Goal: Transaction & Acquisition: Purchase product/service

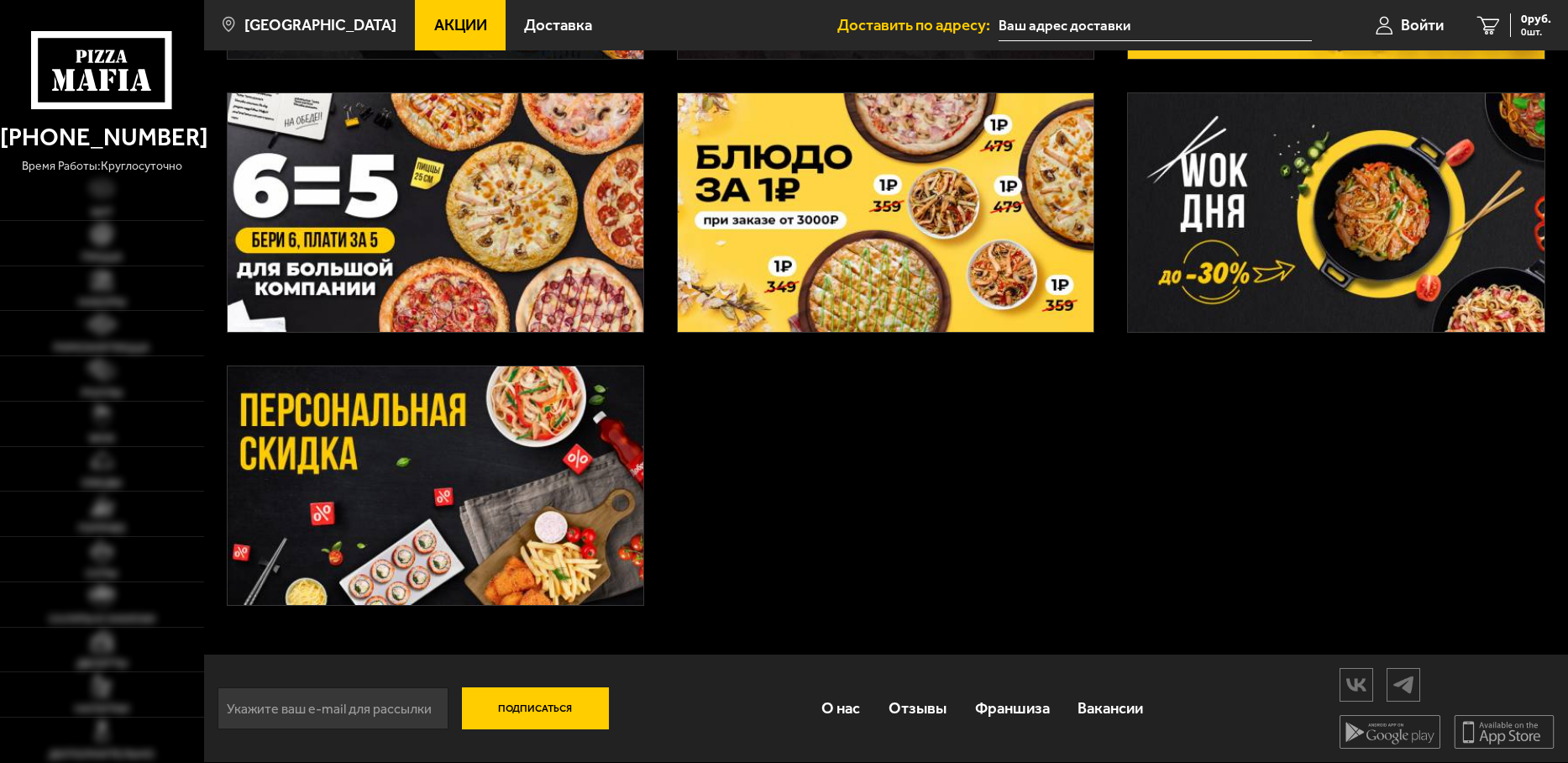
scroll to position [648, 0]
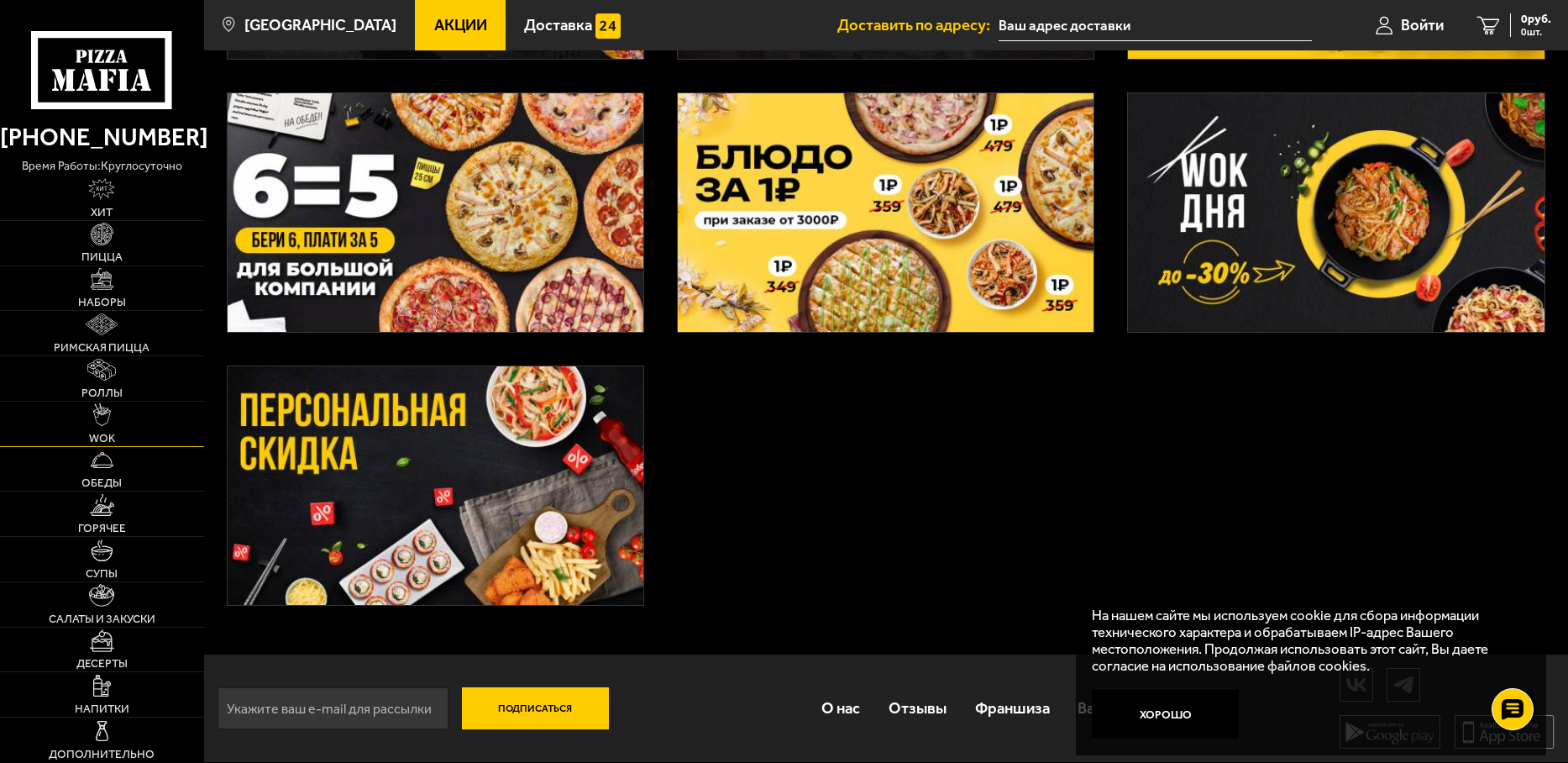
click at [171, 446] on link "WOK" at bounding box center [102, 424] width 205 height 45
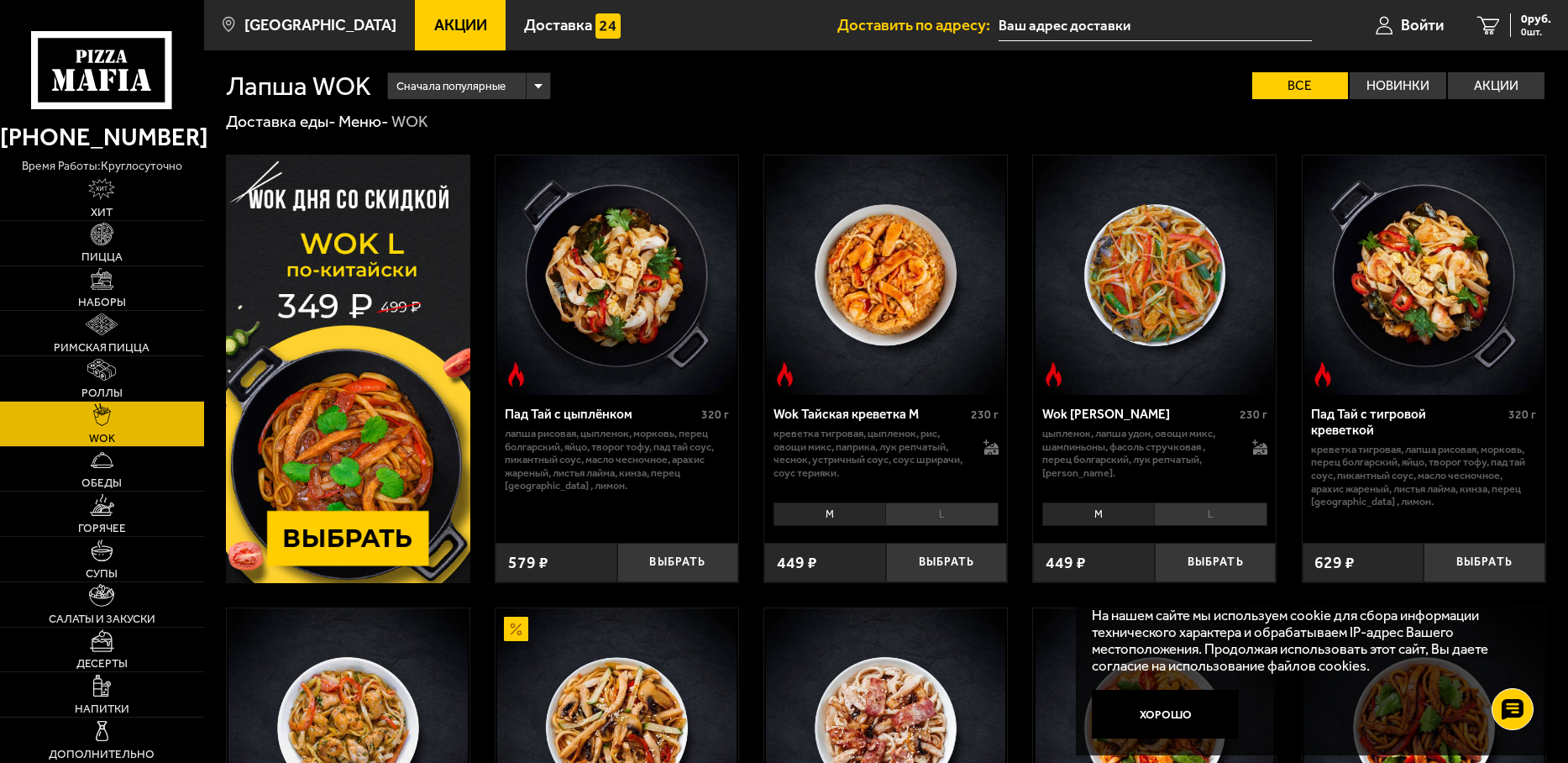
click at [613, 199] on img at bounding box center [616, 276] width 240 height 240
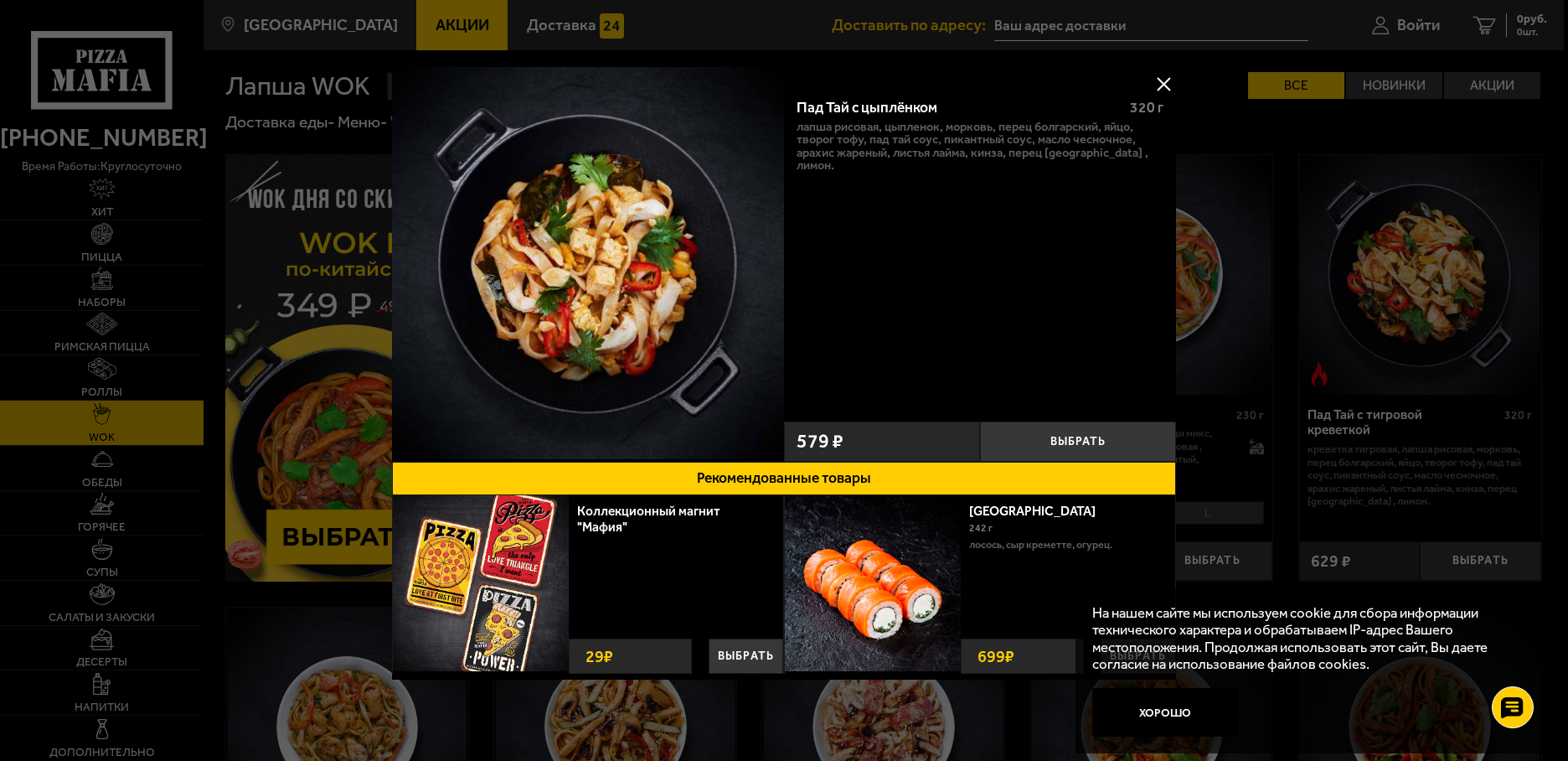
scroll to position [2, 0]
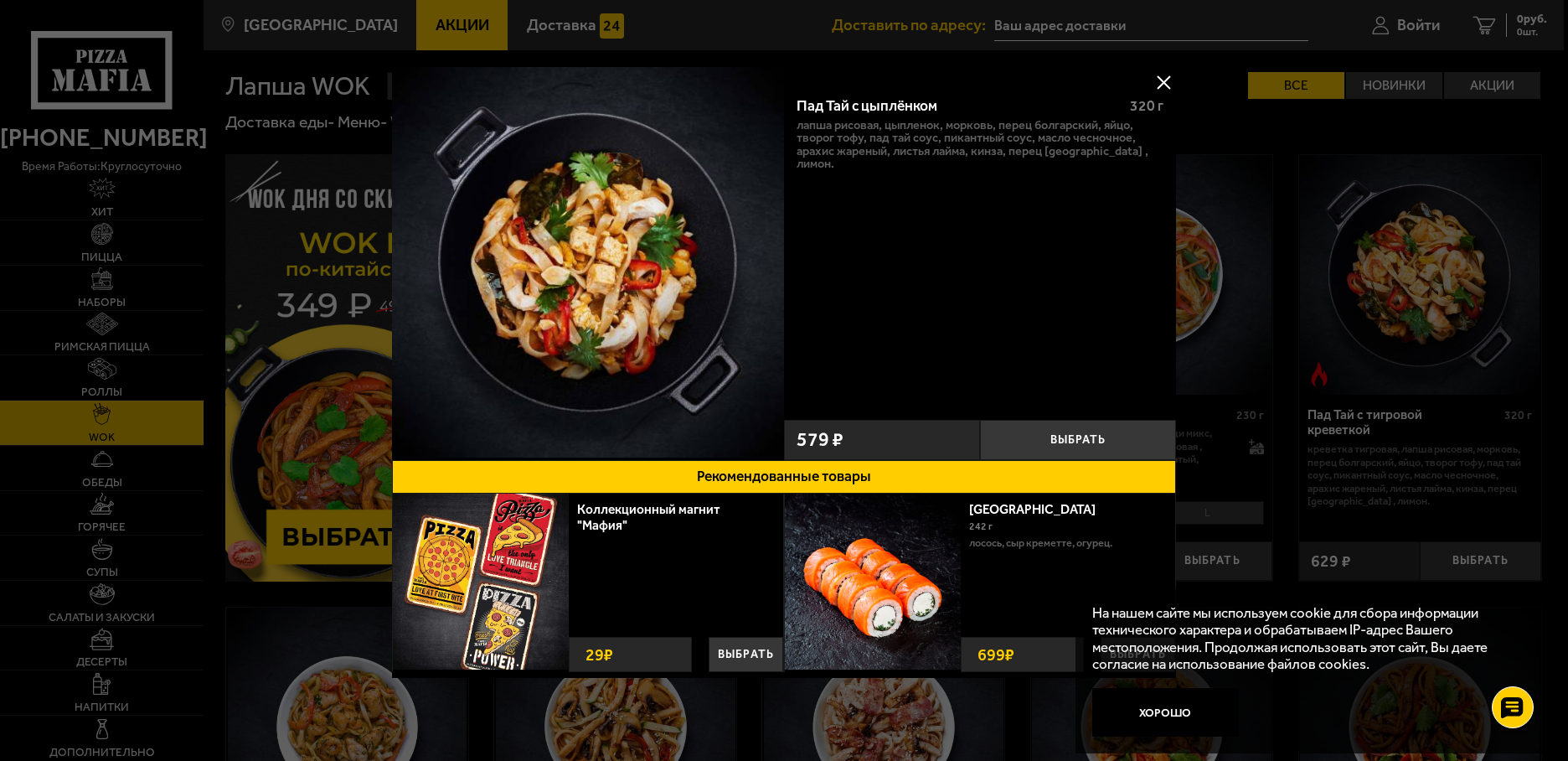
click at [301, 368] on div at bounding box center [784, 380] width 1568 height 761
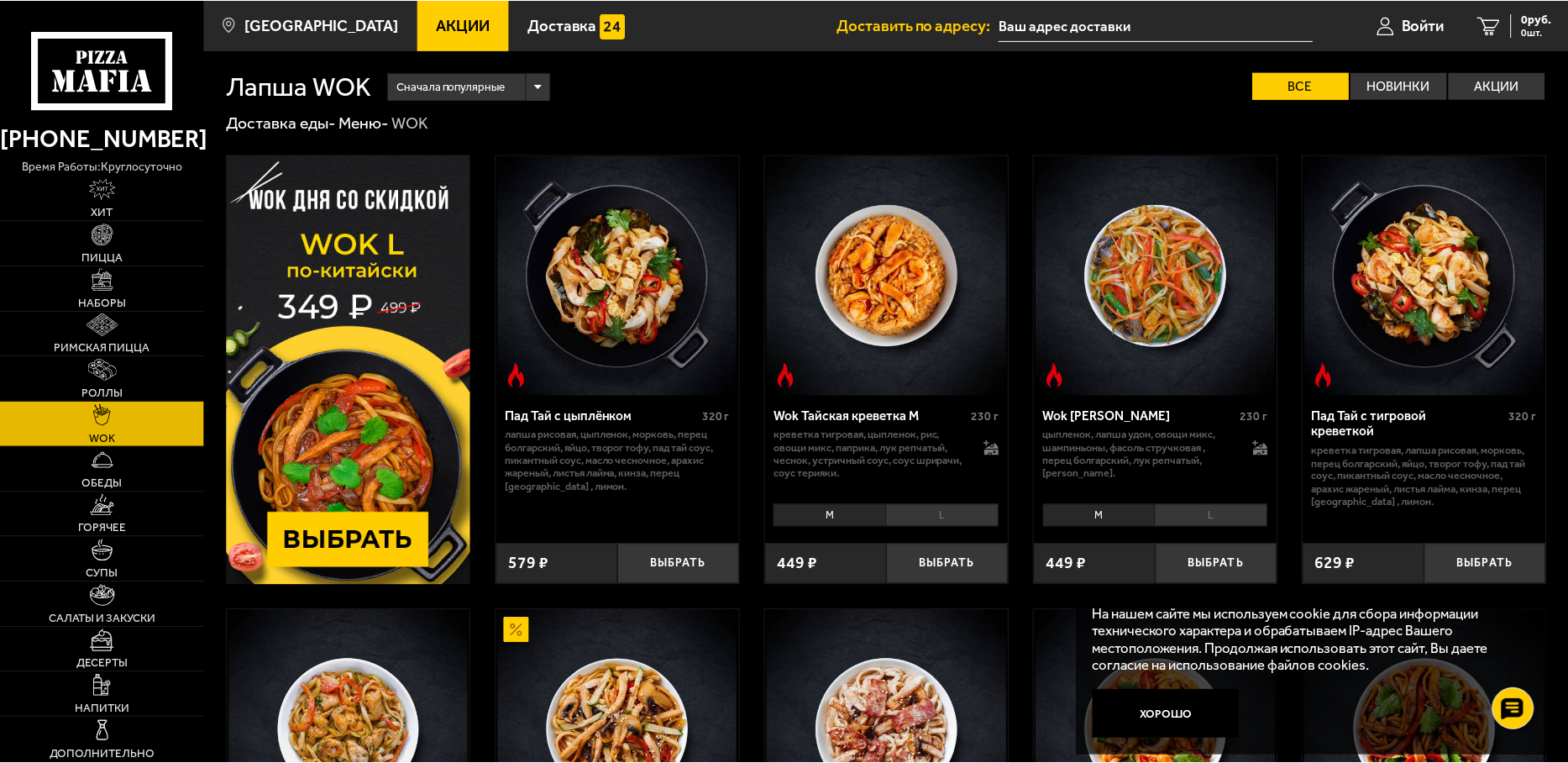
scroll to position [750, 0]
